Goal: Information Seeking & Learning: Check status

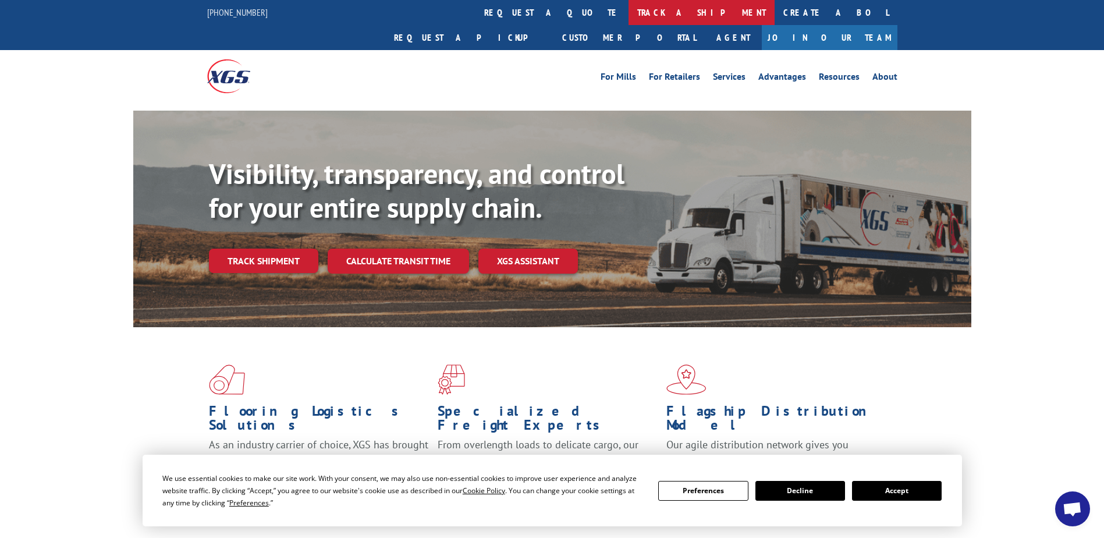
click at [629, 14] on link "track a shipment" at bounding box center [702, 12] width 146 height 25
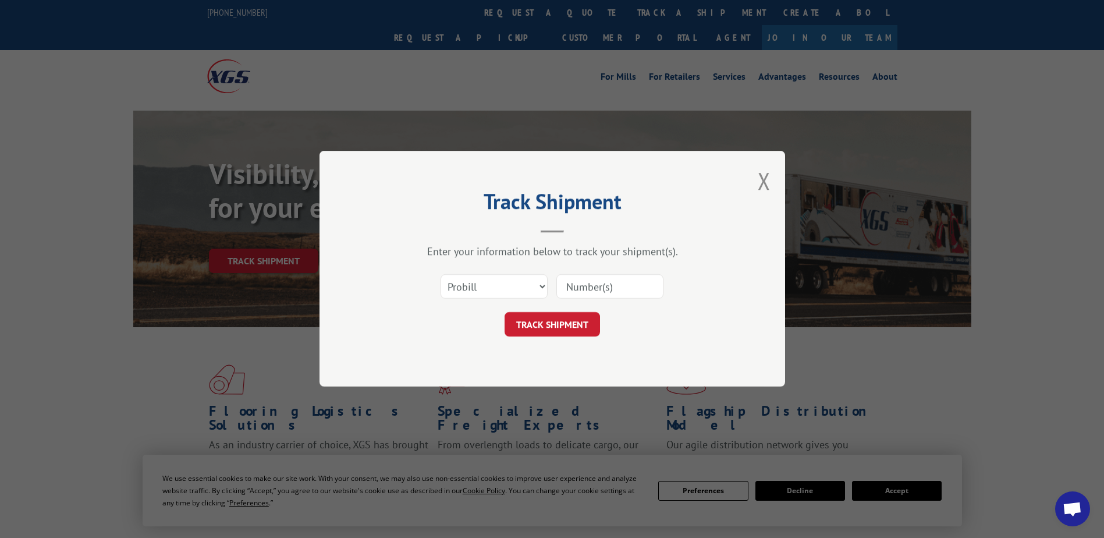
click at [469, 306] on form "Select category... Probill BOL PO TRACK SHIPMENT" at bounding box center [552, 302] width 349 height 69
click at [471, 295] on select "Select category... Probill BOL PO" at bounding box center [494, 287] width 107 height 24
select select "bol"
click at [441, 275] on select "Select category... Probill BOL PO" at bounding box center [494, 287] width 107 height 24
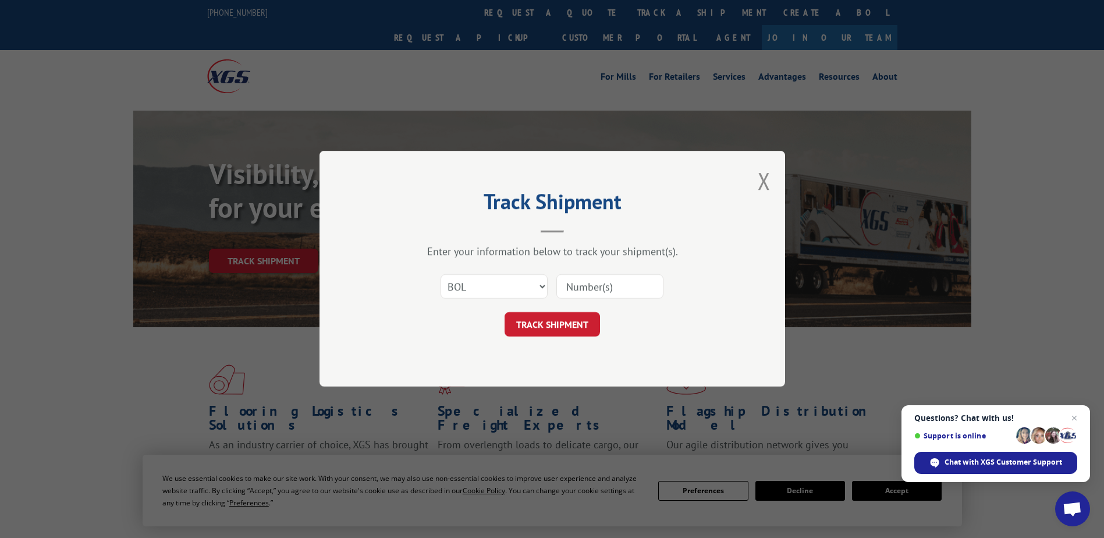
click at [598, 295] on input at bounding box center [610, 287] width 107 height 24
paste input "00423690000495358"
type input "00423690000495358"
click at [548, 324] on button "TRACK SHIPMENT" at bounding box center [552, 325] width 95 height 24
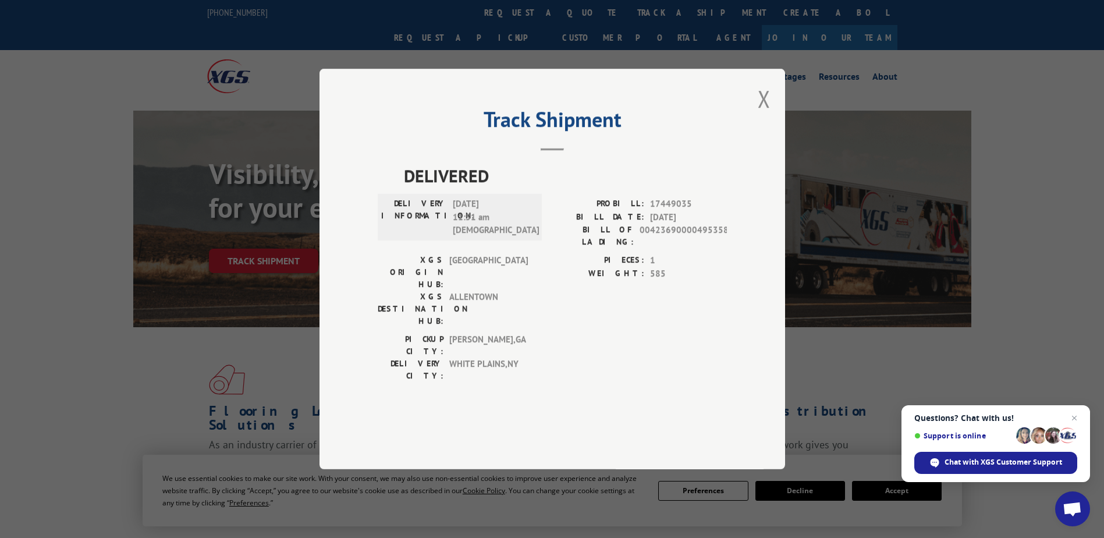
click at [660, 211] on span "17449035" at bounding box center [688, 203] width 77 height 13
copy span "17449035"
click at [1034, 160] on div "Track Shipment DELIVERED DELIVERY INFORMATION: [DATE] 11:51 am [DEMOGRAPHIC_DAT…" at bounding box center [552, 269] width 1104 height 538
click at [806, 20] on div "Track Shipment DELIVERED DELIVERY INFORMATION: [DATE] 11:51 am [DEMOGRAPHIC_DAT…" at bounding box center [552, 269] width 1104 height 538
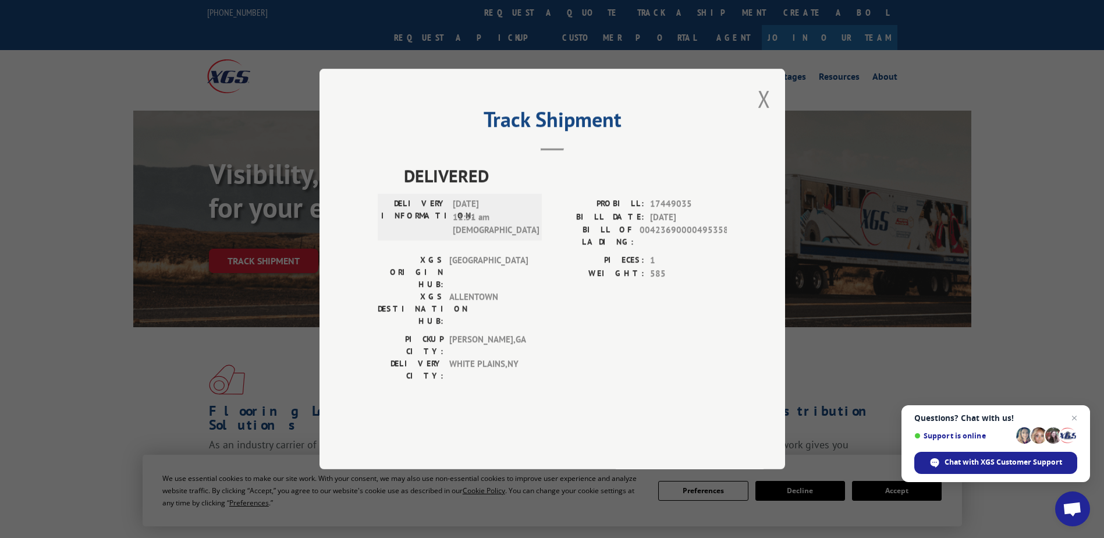
click at [736, 28] on div "Track Shipment DELIVERED DELIVERY INFORMATION: [DATE] 11:51 am [DEMOGRAPHIC_DAT…" at bounding box center [552, 269] width 1104 height 538
click at [765, 114] on button "Close modal" at bounding box center [764, 98] width 13 height 31
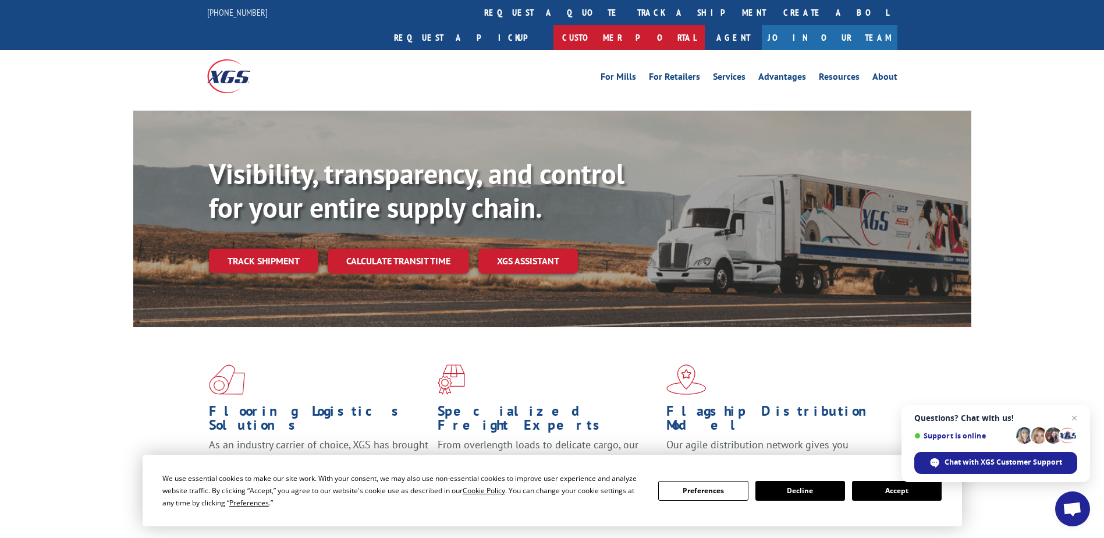
click at [705, 25] on link "Customer Portal" at bounding box center [629, 37] width 151 height 25
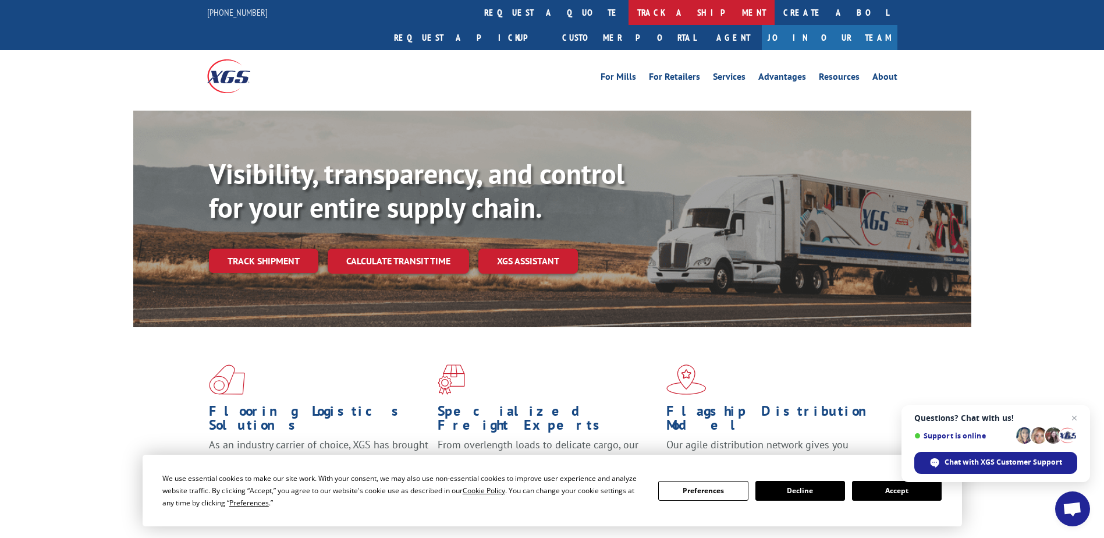
click at [629, 15] on link "track a shipment" at bounding box center [702, 12] width 146 height 25
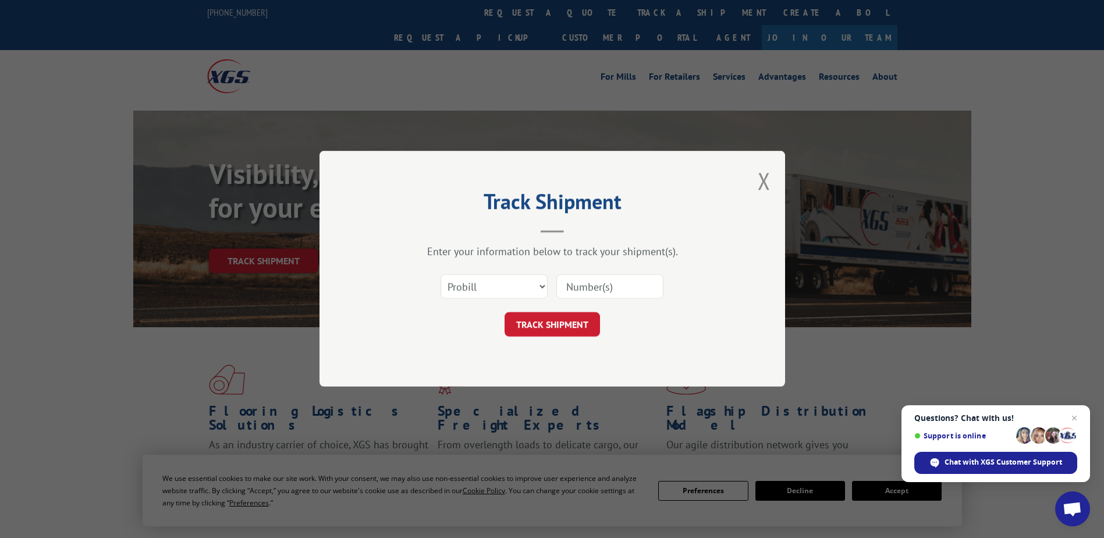
click at [584, 285] on input at bounding box center [610, 287] width 107 height 24
paste input "17449035"
type input "17449035"
drag, startPoint x: 575, startPoint y: 322, endPoint x: 573, endPoint y: 328, distance: 6.3
click at [575, 322] on button "TRACK SHIPMENT" at bounding box center [552, 325] width 95 height 24
